Goal: Transaction & Acquisition: Obtain resource

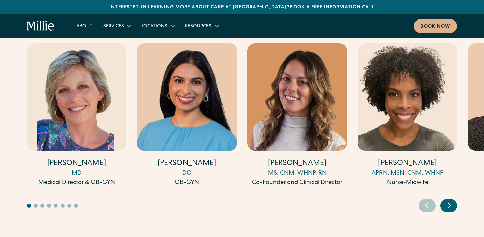
scroll to position [1883, 0]
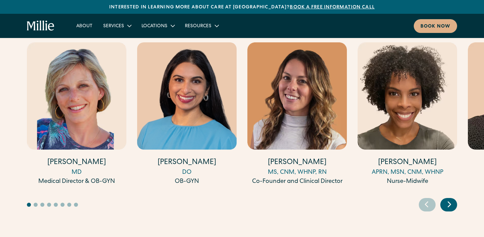
click at [71, 157] on h4 "[PERSON_NAME]" at bounding box center [76, 162] width 99 height 10
click at [455, 198] on div "Next slide" at bounding box center [448, 204] width 17 height 13
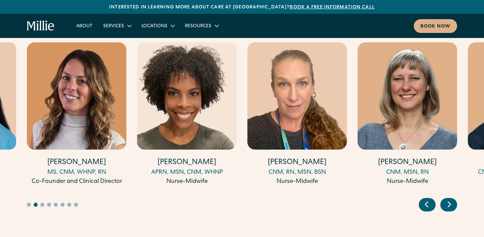
click at [455, 198] on div "Next slide" at bounding box center [448, 204] width 17 height 13
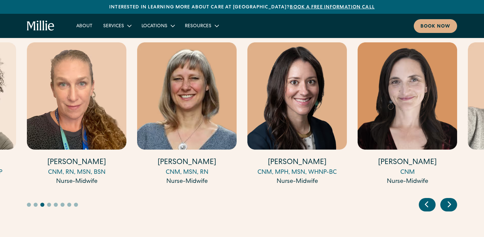
click at [294, 157] on h4 "Katie Millar" at bounding box center [296, 162] width 99 height 10
click at [451, 199] on icon "Next slide" at bounding box center [449, 204] width 10 height 10
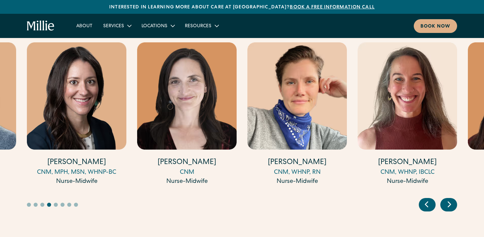
click at [451, 199] on icon "Next slide" at bounding box center [449, 204] width 10 height 10
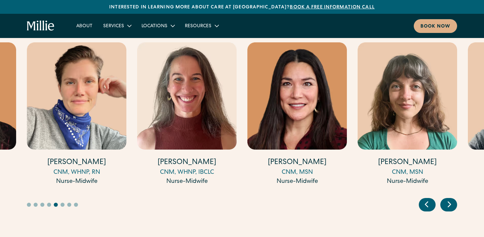
click at [451, 199] on icon "Next slide" at bounding box center [449, 204] width 10 height 10
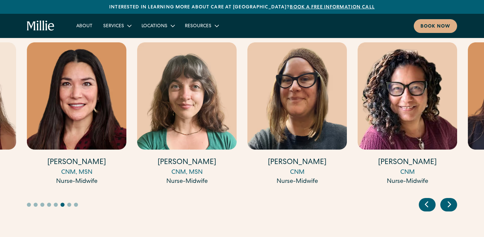
click at [451, 199] on icon "Next slide" at bounding box center [449, 204] width 10 height 10
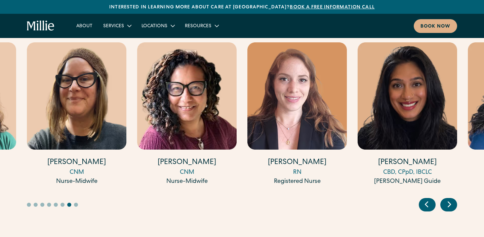
click at [459, 173] on div "Meet our expert clinicians Amy Kane MD Medical Director & OB-GYN Anisha Sarma D…" at bounding box center [242, 108] width 484 height 206
click at [450, 202] on icon "Next slide" at bounding box center [449, 204] width 3 height 5
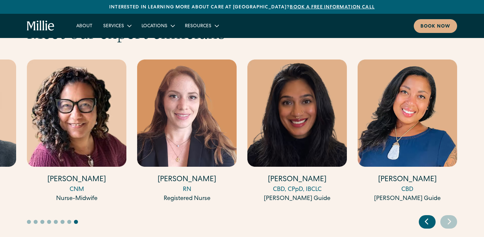
scroll to position [1865, 0]
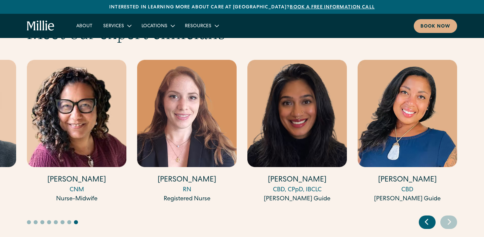
click at [425, 216] on icon "Previous slide" at bounding box center [426, 221] width 10 height 10
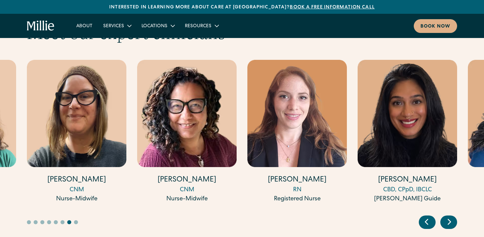
click at [291, 116] on img "15 / 17" at bounding box center [296, 113] width 99 height 107
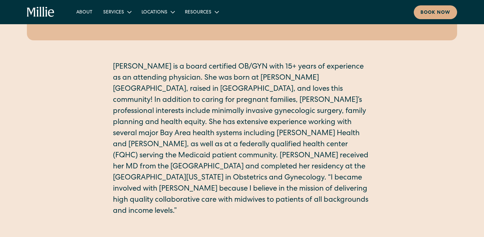
scroll to position [139, 0]
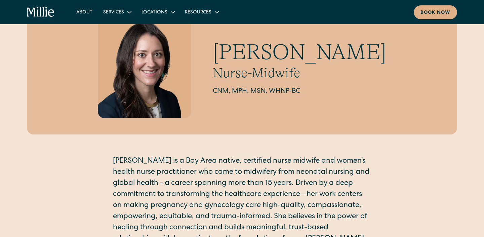
scroll to position [16, 0]
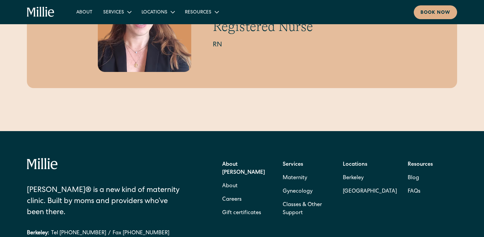
scroll to position [91, 0]
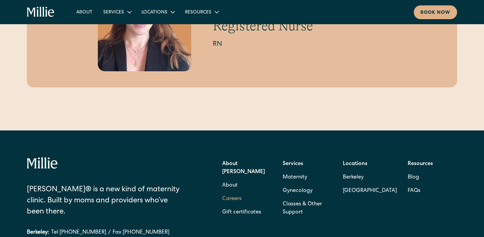
click at [230, 192] on link "Careers" at bounding box center [231, 198] width 19 height 13
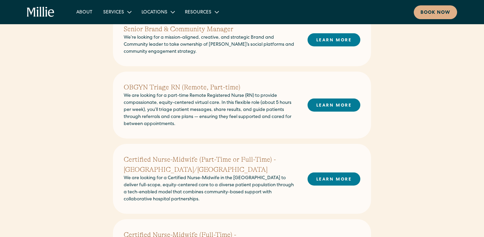
scroll to position [188, 0]
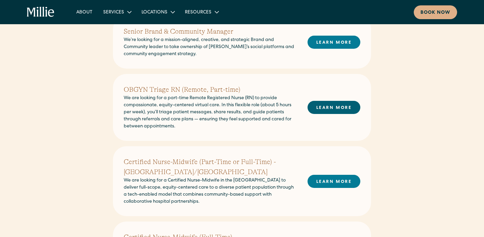
click at [320, 110] on link "LEARN MORE" at bounding box center [333, 107] width 53 height 13
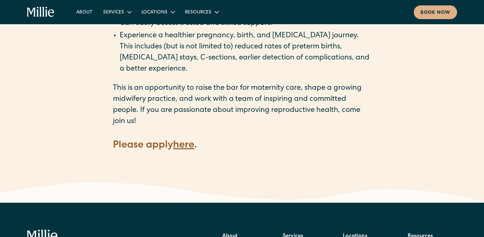
scroll to position [949, 0]
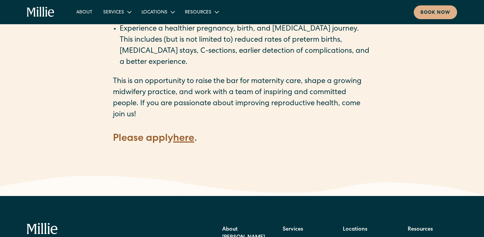
click at [191, 134] on strong "here" at bounding box center [183, 139] width 21 height 10
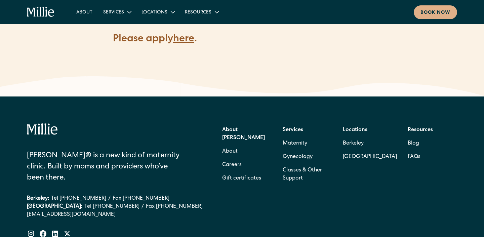
scroll to position [1047, 0]
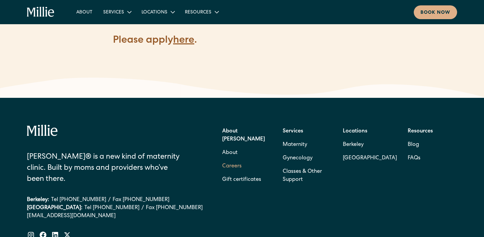
click at [227, 160] on link "Careers" at bounding box center [231, 166] width 19 height 13
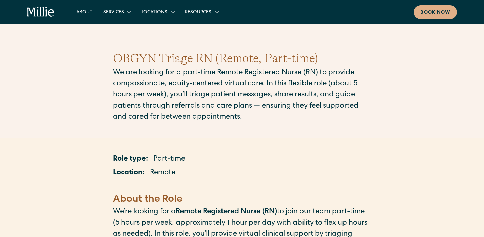
scroll to position [0, 0]
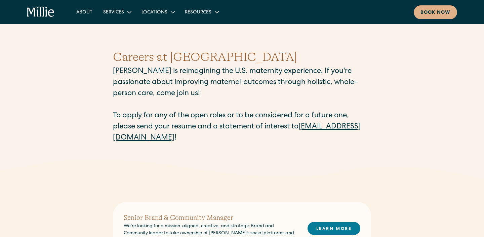
scroll to position [1, 0]
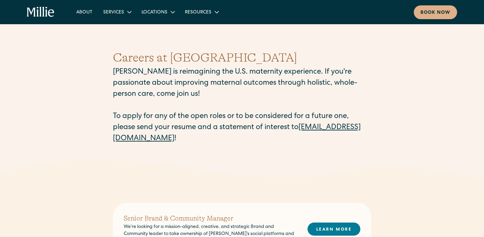
click at [191, 142] on link "careers@millieclinic.com" at bounding box center [236, 133] width 247 height 18
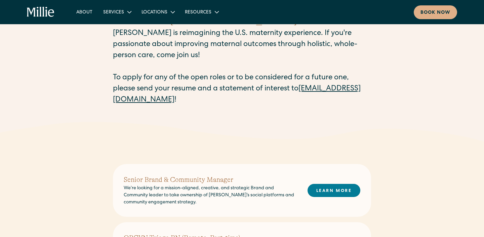
scroll to position [36, 0]
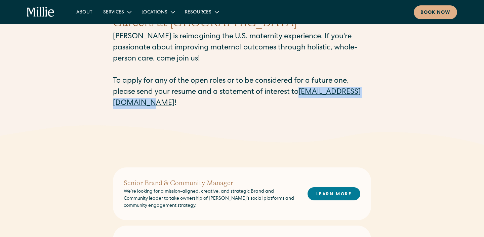
drag, startPoint x: 110, startPoint y: 105, endPoint x: 194, endPoint y: 108, distance: 83.7
click at [194, 108] on div "Careers at Millie Millie is reimagining the U.S. maternity experience. If you'r…" at bounding box center [242, 61] width 484 height 128
copy link "careers@millieclinic.com"
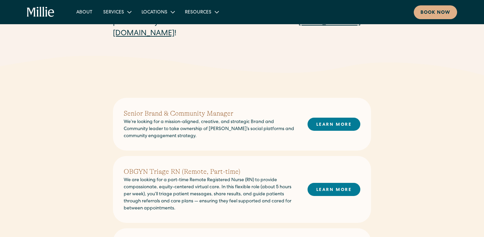
scroll to position [107, 0]
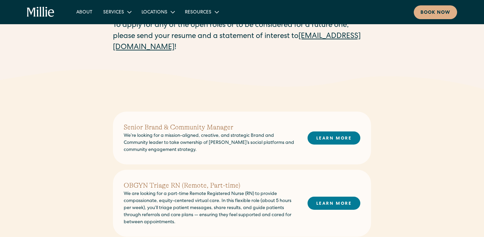
scroll to position [96, 0]
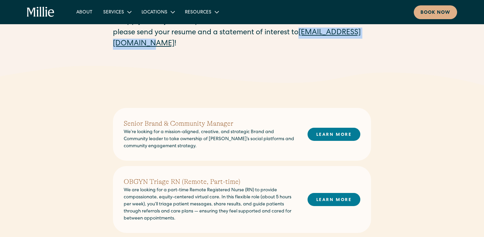
drag, startPoint x: 196, startPoint y: 46, endPoint x: 110, endPoint y: 44, distance: 86.0
click at [110, 44] on div "Careers at Millie Millie is reimagining the U.S. maternity experience. If you'r…" at bounding box center [242, 2] width 484 height 128
copy link "careers@millieclinic.com"
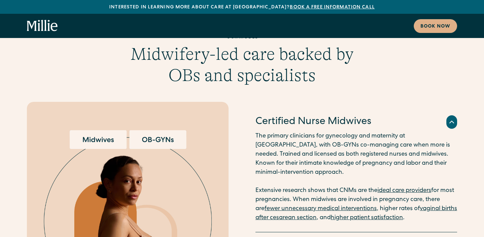
scroll to position [1269, 0]
